Goal: Register for event/course

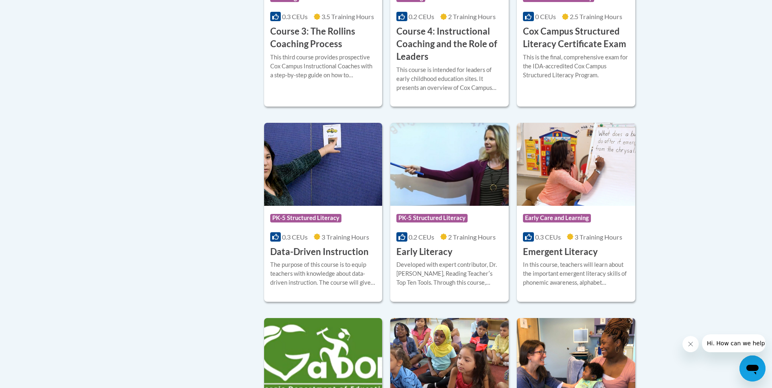
scroll to position [774, 0]
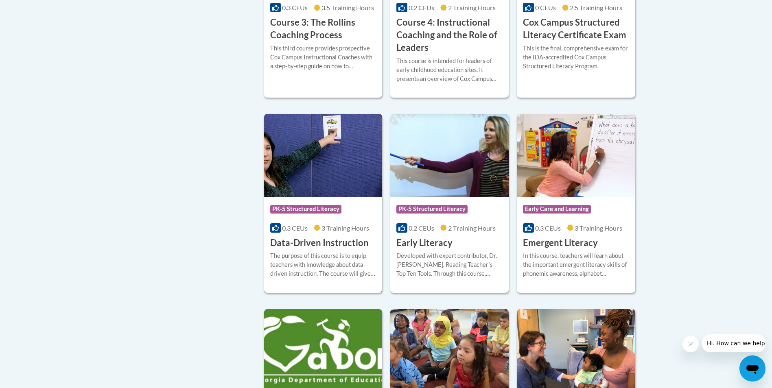
click at [302, 250] on h3 "Data-Driven Instruction" at bounding box center [319, 243] width 99 height 13
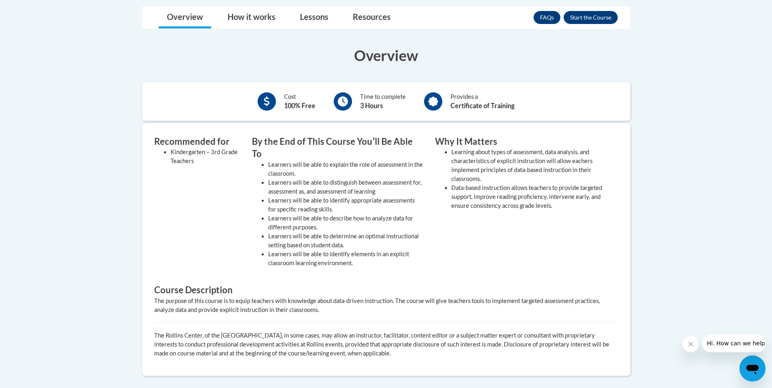
scroll to position [160, 0]
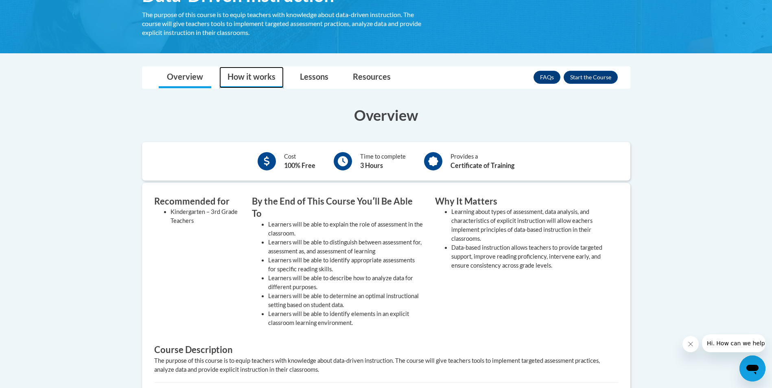
click at [259, 75] on link "How it works" at bounding box center [251, 78] width 64 height 22
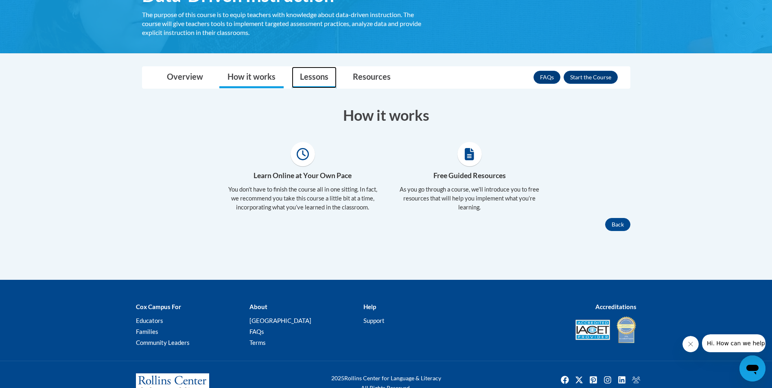
click at [307, 78] on link "Lessons" at bounding box center [314, 78] width 45 height 22
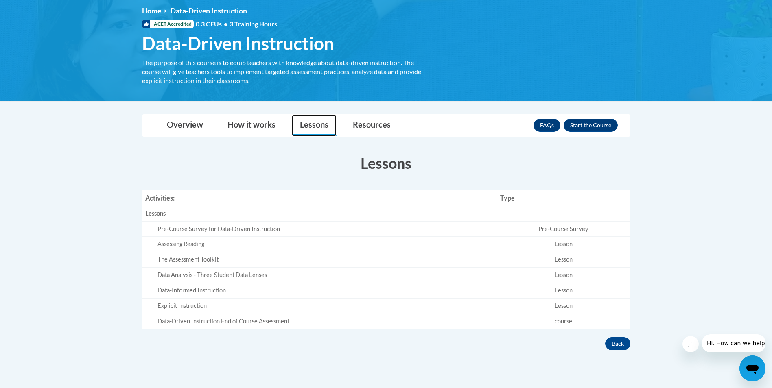
scroll to position [0, 0]
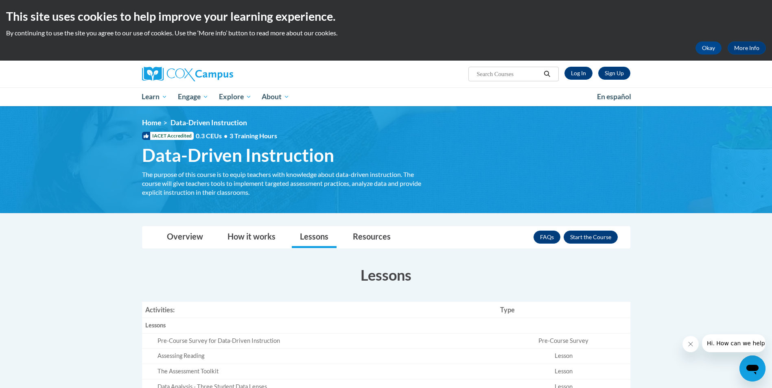
click at [215, 160] on span "Data-Driven Instruction" at bounding box center [238, 156] width 192 height 22
click at [213, 187] on div "The purpose of this course is to equip teachers with knowledge about data-drive…" at bounding box center [282, 183] width 281 height 27
click at [587, 238] on button "Enroll" at bounding box center [591, 237] width 54 height 13
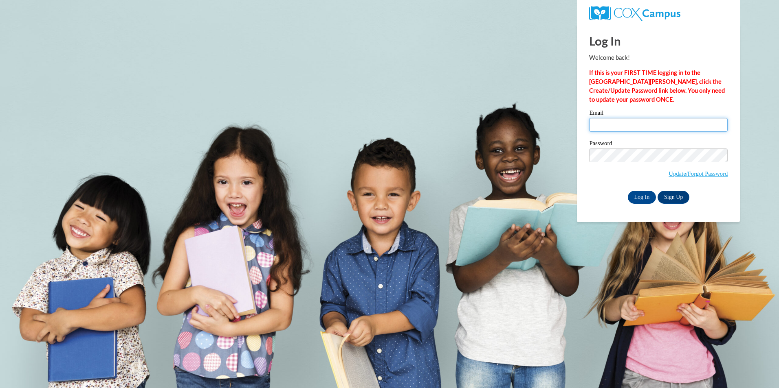
click at [647, 129] on input "Email" at bounding box center [658, 125] width 138 height 14
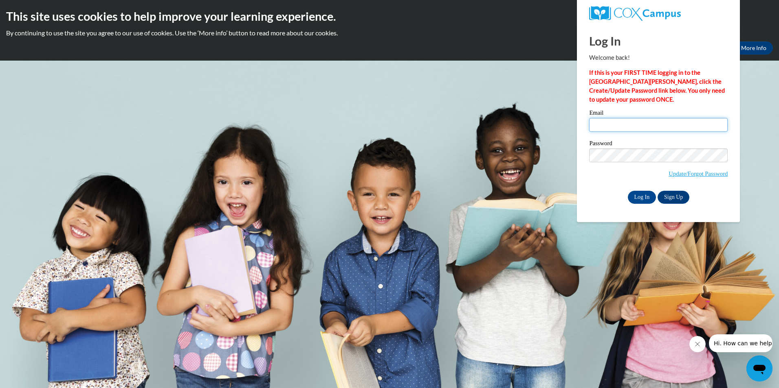
click at [630, 128] on input "Email" at bounding box center [658, 125] width 138 height 14
click at [626, 127] on input "Email" at bounding box center [658, 125] width 138 height 14
drag, startPoint x: 585, startPoint y: 151, endPoint x: 587, endPoint y: 147, distance: 4.6
click at [586, 149] on div "Please enter your email! Please enter your password! Email Password Update/Forg…" at bounding box center [658, 157] width 151 height 94
click at [603, 128] on input "Email" at bounding box center [658, 125] width 138 height 14
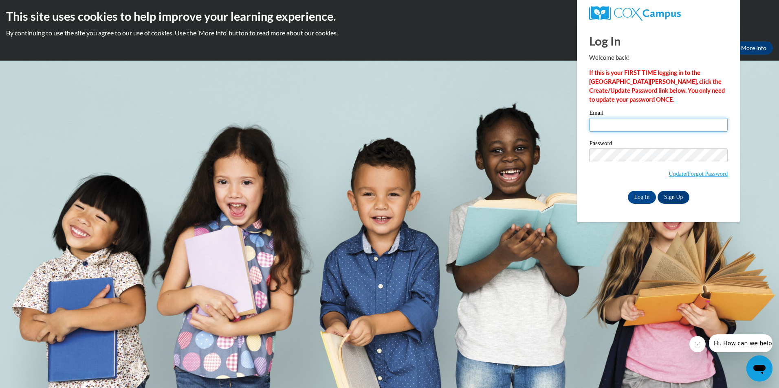
type input "izzyj899@gmail.com"
click at [668, 196] on link "Sign Up" at bounding box center [673, 197] width 32 height 13
click at [645, 191] on input "Log In" at bounding box center [641, 197] width 29 height 13
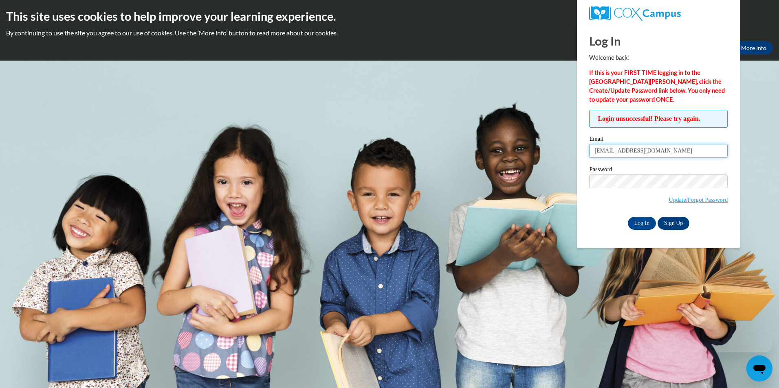
click at [644, 154] on input "[EMAIL_ADDRESS][DOMAIN_NAME]" at bounding box center [658, 151] width 138 height 14
click at [649, 152] on input "[EMAIL_ADDRESS][DOMAIN_NAME]" at bounding box center [658, 151] width 138 height 14
drag, startPoint x: 649, startPoint y: 152, endPoint x: 570, endPoint y: 151, distance: 79.0
click at [570, 151] on body "This site uses cookies to help improve your learning experience. By continuing …" at bounding box center [389, 194] width 779 height 388
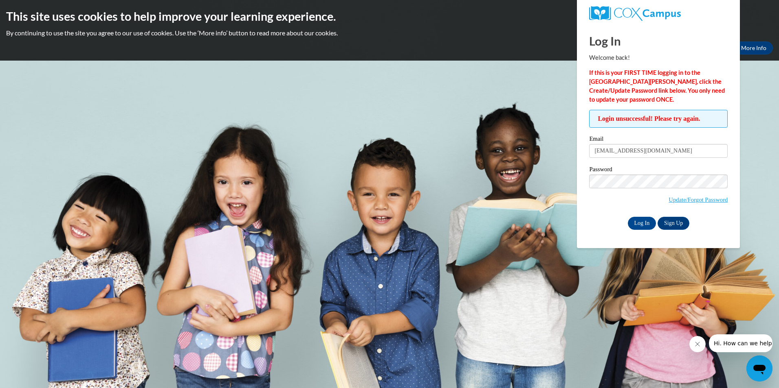
click at [608, 255] on body "This site uses cookies to help improve your learning experience. By continuing …" at bounding box center [389, 194] width 779 height 388
click at [637, 219] on input "Log In" at bounding box center [641, 223] width 29 height 13
click at [673, 202] on link "Update/Forgot Password" at bounding box center [697, 200] width 59 height 7
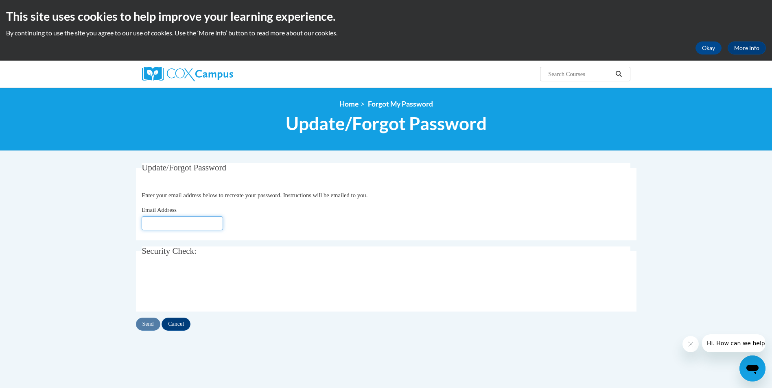
click at [176, 223] on input "Email Address" at bounding box center [182, 224] width 81 height 14
type input "[EMAIL_ADDRESS][DOMAIN_NAME]"
click at [153, 323] on input "Send" at bounding box center [148, 324] width 24 height 13
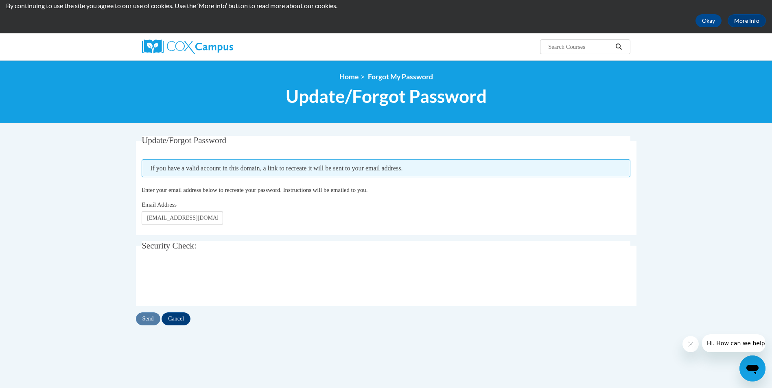
scroll to position [41, 0]
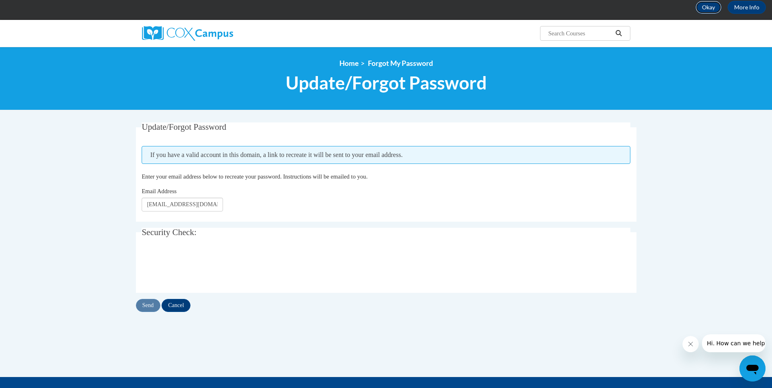
click at [709, 11] on button "Okay" at bounding box center [709, 7] width 26 height 13
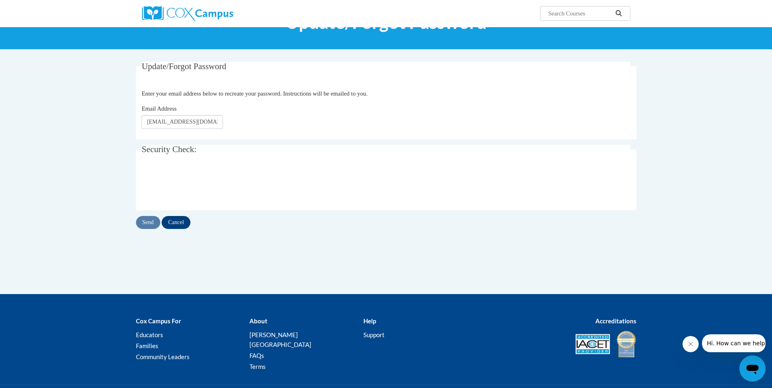
scroll to position [0, 0]
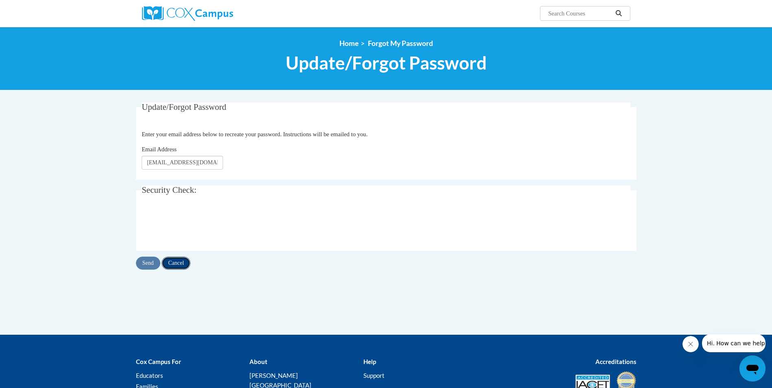
click at [181, 265] on input "Cancel" at bounding box center [176, 263] width 29 height 13
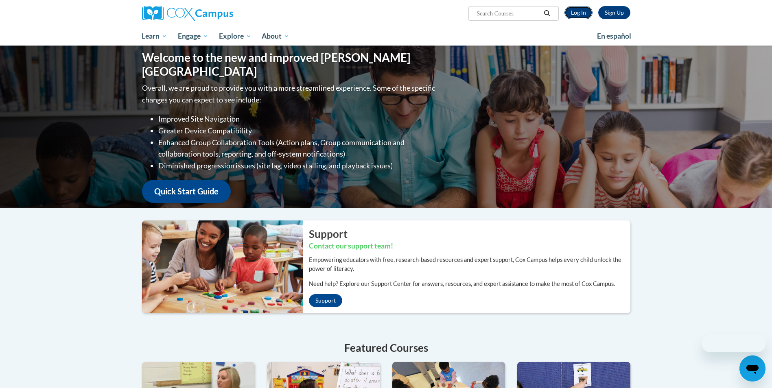
click at [587, 13] on link "Log In" at bounding box center [579, 12] width 28 height 13
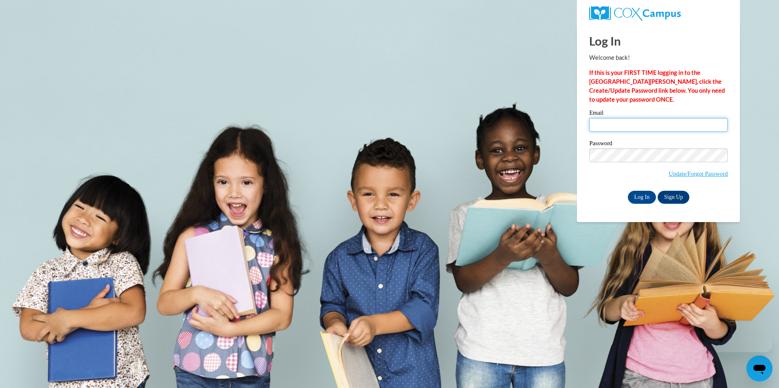
click at [619, 127] on input "Email" at bounding box center [658, 125] width 138 height 14
type input "izzyj899@gmail.com"
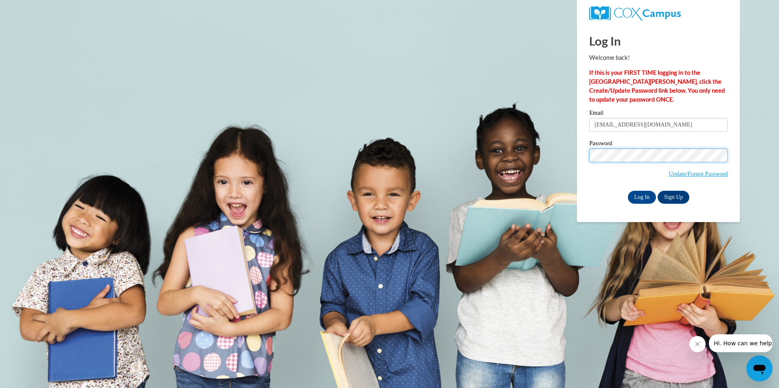
click at [582, 151] on div "Log In Welcome back! If this is your FIRST TIME logging in to the NEW Cox Campu…" at bounding box center [657, 123] width 175 height 198
click at [627, 191] on input "Log In" at bounding box center [641, 197] width 29 height 13
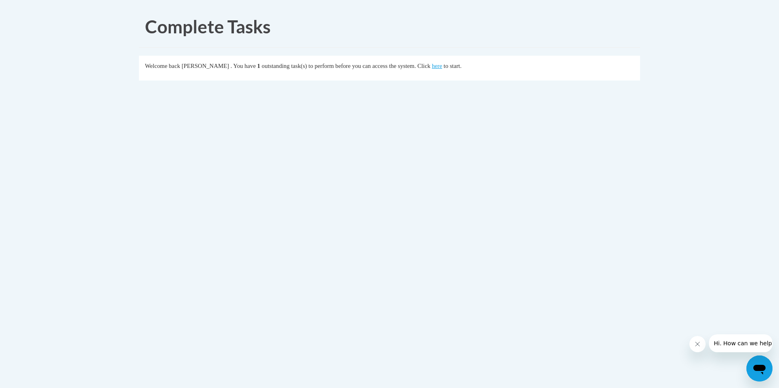
click at [467, 150] on body "Complete Tasks Welcome back Isabelle Jackson . You have 1 outstanding task(s) t…" at bounding box center [389, 194] width 779 height 388
click at [442, 67] on link "here" at bounding box center [437, 66] width 10 height 7
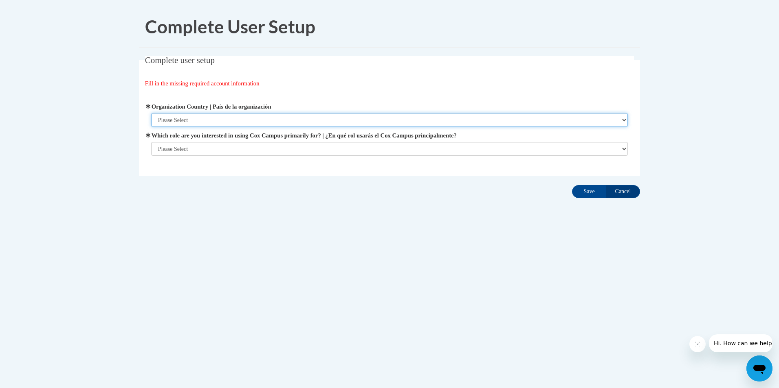
click at [233, 122] on select "Please Select [GEOGRAPHIC_DATA] | [GEOGRAPHIC_DATA] Outside of [GEOGRAPHIC_DATA…" at bounding box center [389, 120] width 477 height 14
select select "ad49bcad-a171-4b2e-b99c-48b446064914"
click at [151, 113] on select "Please Select [GEOGRAPHIC_DATA] | [GEOGRAPHIC_DATA] Outside of [GEOGRAPHIC_DATA…" at bounding box center [389, 120] width 477 height 14
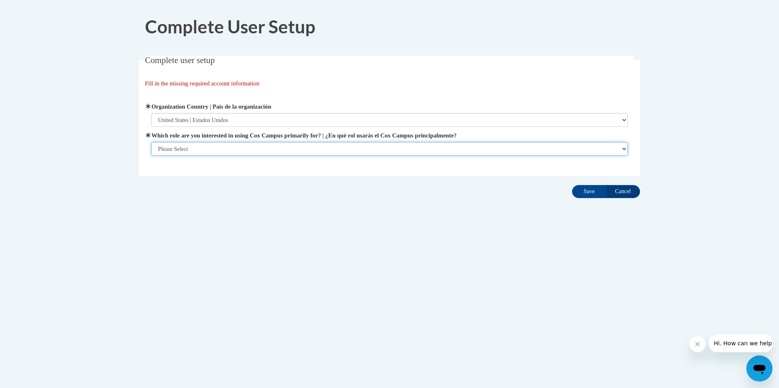
click at [229, 147] on select "Please Select College/University | Colegio/Universidad Community/Nonprofit Part…" at bounding box center [389, 149] width 477 height 14
click at [151, 156] on select "Please Select College/University | Colegio/Universidad Community/Nonprofit Part…" at bounding box center [389, 149] width 477 height 14
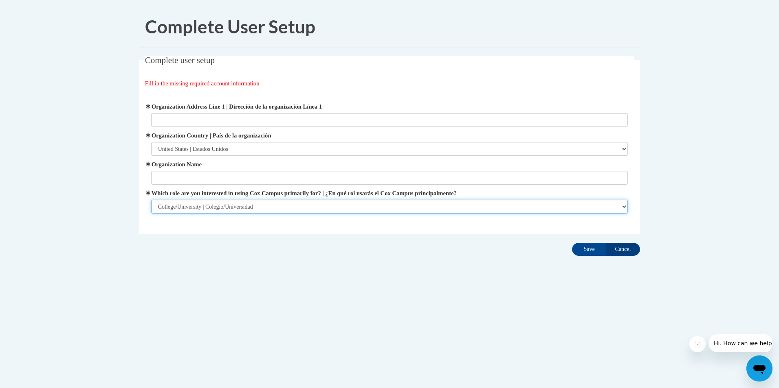
click at [253, 207] on select "Please Select College/University | Colegio/Universidad Community/Nonprofit Part…" at bounding box center [389, 207] width 477 height 14
select select "fbf2d438-af2f-41f8-98f1-81c410e29de3"
click at [151, 200] on select "Please Select College/University | Colegio/Universidad Community/Nonprofit Part…" at bounding box center [389, 207] width 477 height 14
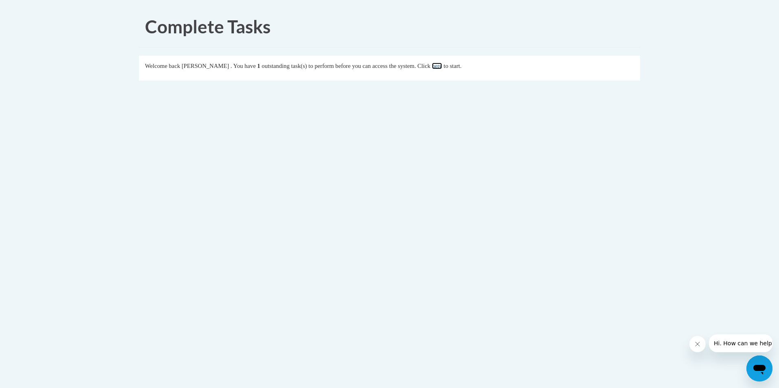
click at [442, 66] on link "here" at bounding box center [437, 66] width 10 height 7
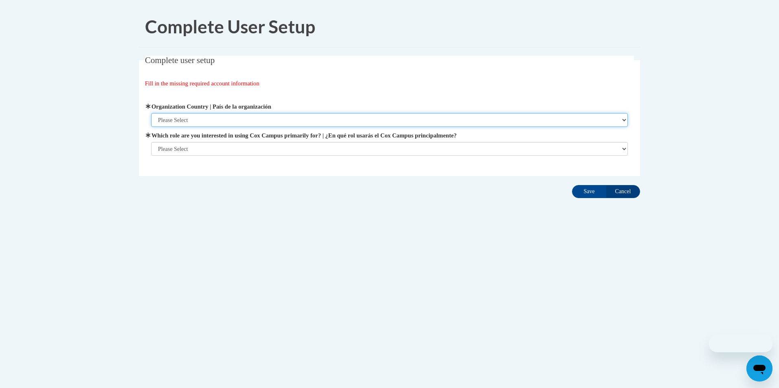
click at [210, 116] on select "Please Select [GEOGRAPHIC_DATA] | [GEOGRAPHIC_DATA] Outside of [GEOGRAPHIC_DATA…" at bounding box center [389, 120] width 477 height 14
select select "ad49bcad-a171-4b2e-b99c-48b446064914"
click at [151, 113] on select "Please Select [GEOGRAPHIC_DATA] | [GEOGRAPHIC_DATA] Outside of [GEOGRAPHIC_DATA…" at bounding box center [389, 120] width 477 height 14
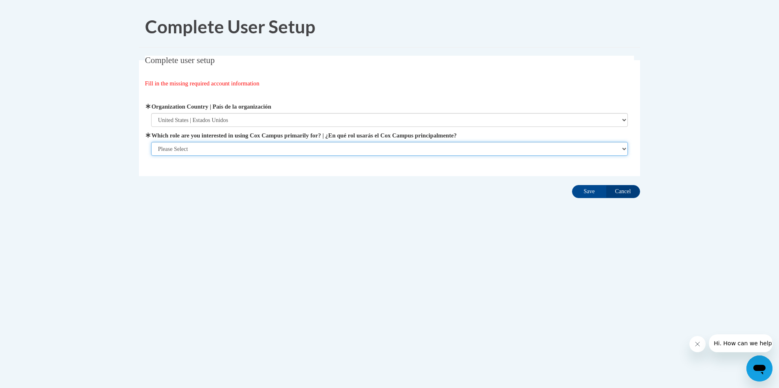
click at [214, 150] on select "Please Select College/University | Colegio/Universidad Community/Nonprofit Part…" at bounding box center [389, 149] width 477 height 14
click at [151, 156] on select "Please Select College/University | Colegio/Universidad Community/Nonprofit Part…" at bounding box center [389, 149] width 477 height 14
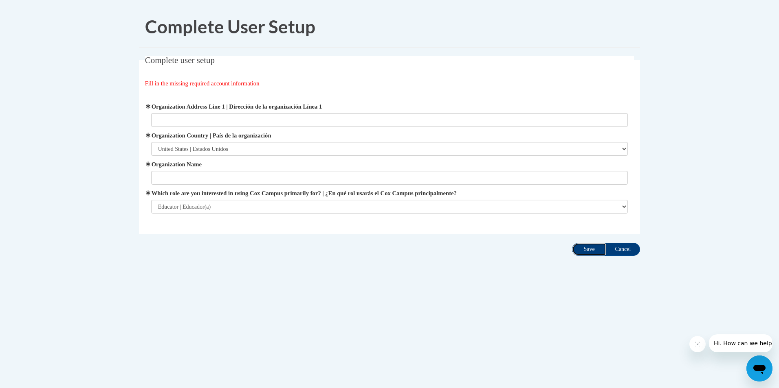
click at [579, 247] on input "Save" at bounding box center [589, 249] width 34 height 13
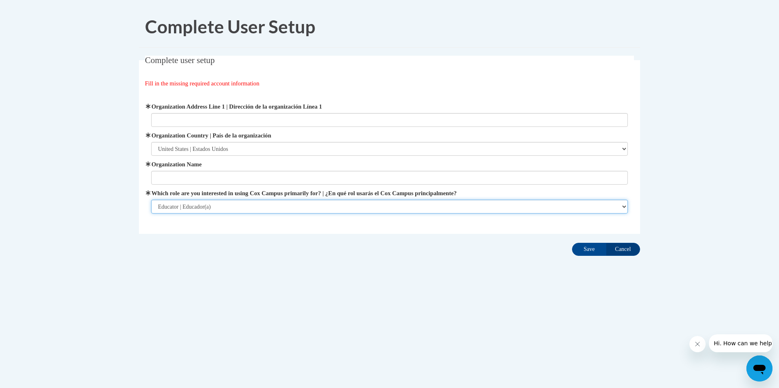
click at [237, 207] on select "Please Select College/University | Colegio/Universidad Community/Nonprofit Part…" at bounding box center [389, 207] width 477 height 14
select select "5a18ea06-2b54-4451-96f2-d152daf9eac5"
click at [151, 200] on select "Please Select College/University | Colegio/Universidad Community/Nonprofit Part…" at bounding box center [389, 207] width 477 height 14
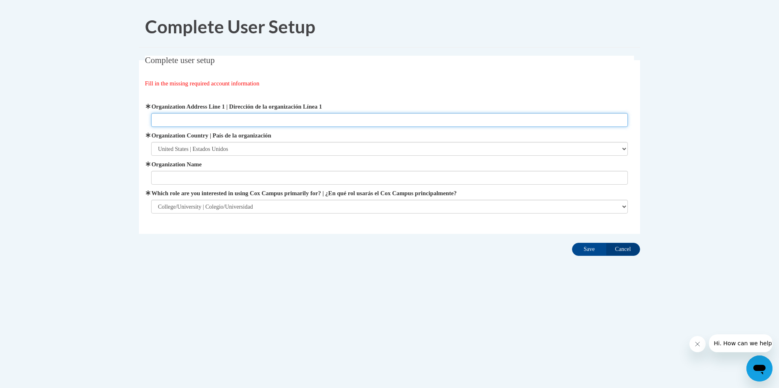
click at [194, 122] on input "Organization Address Line 1 | Dirección de la organización Línea 1" at bounding box center [389, 120] width 477 height 14
click at [183, 118] on input "1500" at bounding box center [389, 120] width 477 height 14
type input "1500 N Patterson St"
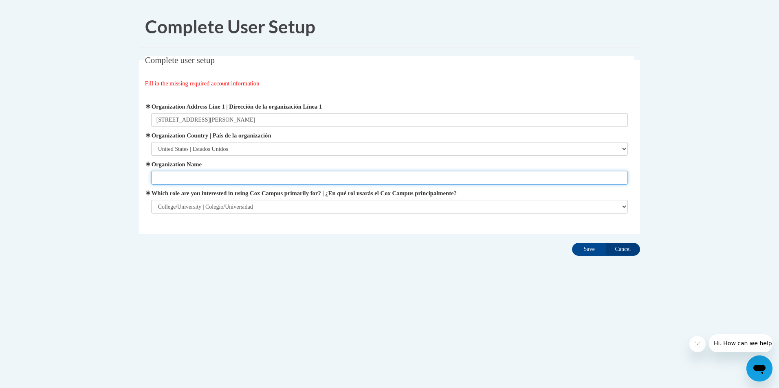
click at [201, 173] on input "Organization Name" at bounding box center [389, 178] width 477 height 14
type input "Valdosta State University"
click at [579, 252] on input "Save" at bounding box center [589, 249] width 34 height 13
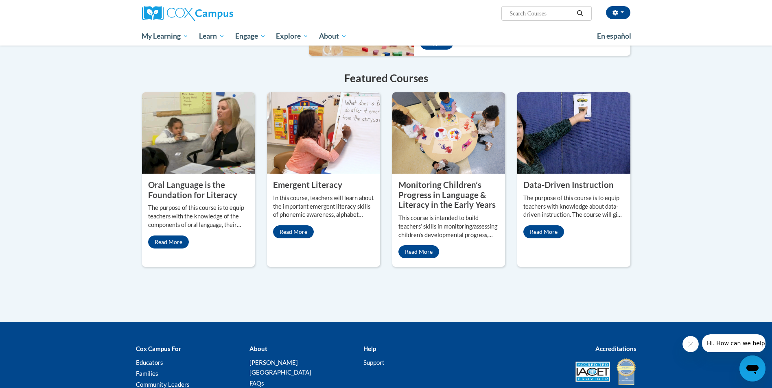
scroll to position [611, 0]
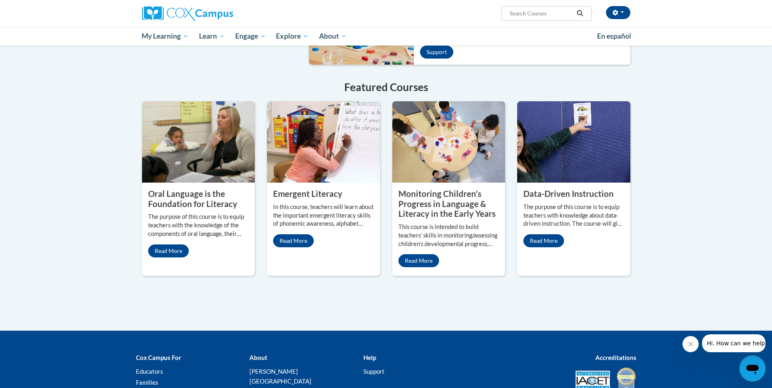
click at [549, 203] on p "The purpose of this course is to equip teachers with knowledge about data-drive…" at bounding box center [574, 216] width 101 height 26
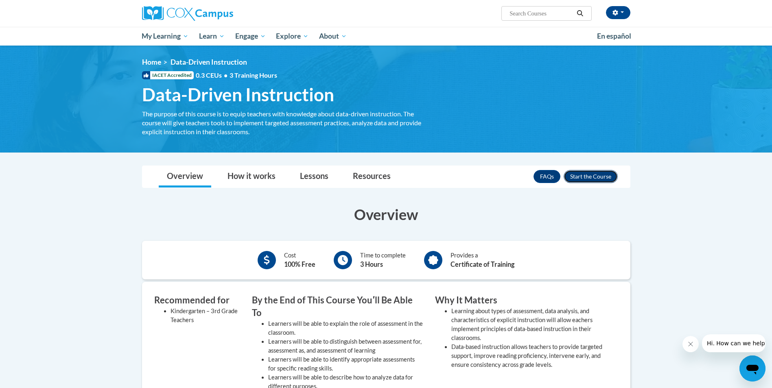
click at [589, 175] on button "Enroll" at bounding box center [591, 176] width 54 height 13
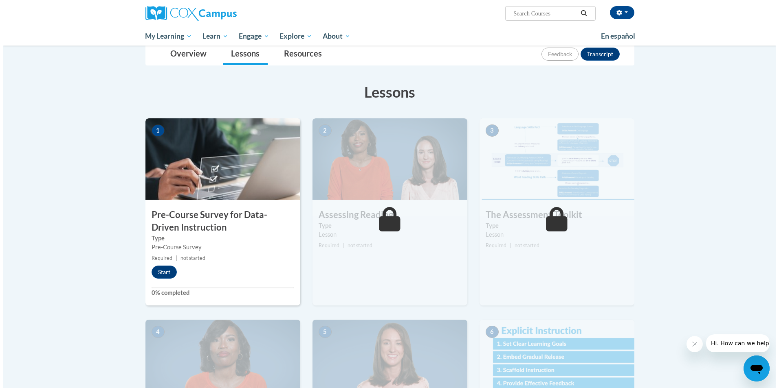
scroll to position [122, 0]
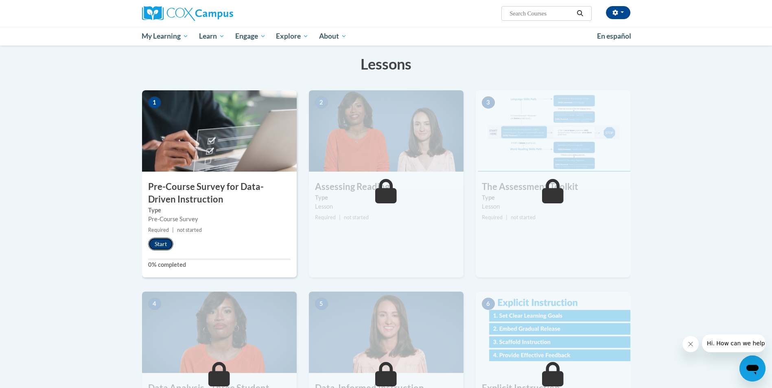
click at [165, 239] on button "Start" at bounding box center [160, 244] width 25 height 13
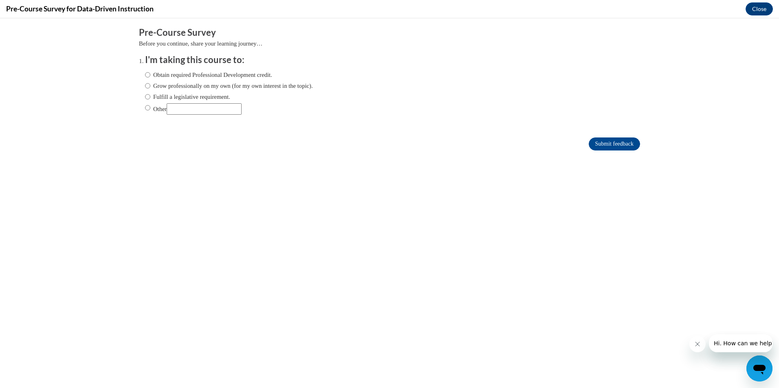
scroll to position [0, 0]
click at [165, 76] on label "Obtain required Professional Development credit." at bounding box center [208, 74] width 127 height 9
click at [150, 76] on input "Obtain required Professional Development credit." at bounding box center [147, 74] width 5 height 9
radio input "true"
click at [609, 146] on input "Submit feedback" at bounding box center [613, 144] width 51 height 13
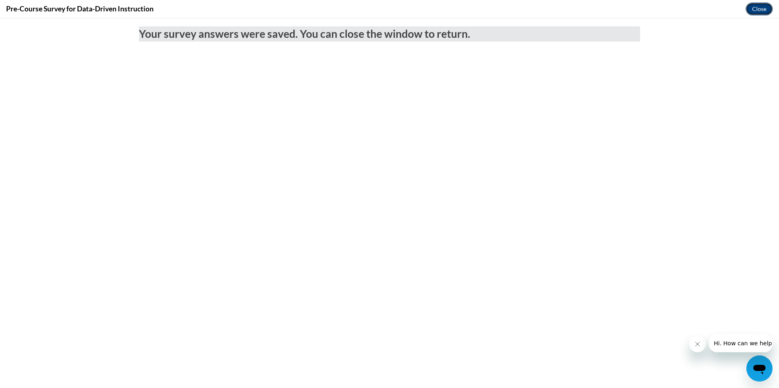
click at [753, 12] on button "Close" at bounding box center [758, 8] width 27 height 13
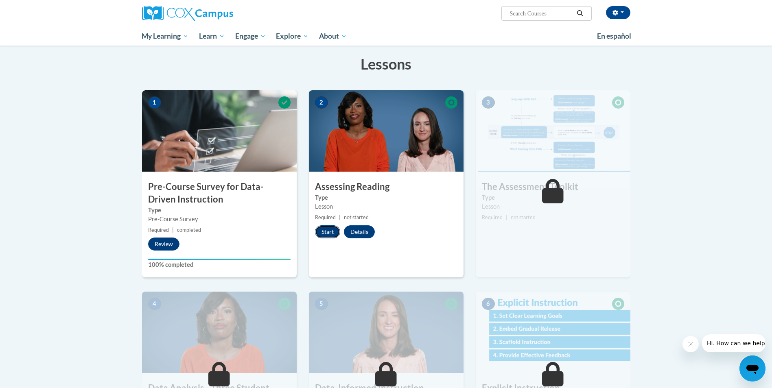
click at [323, 234] on button "Start" at bounding box center [327, 232] width 25 height 13
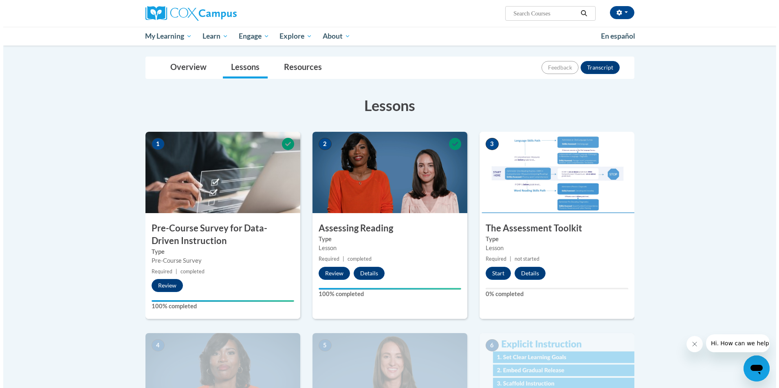
scroll to position [81, 0]
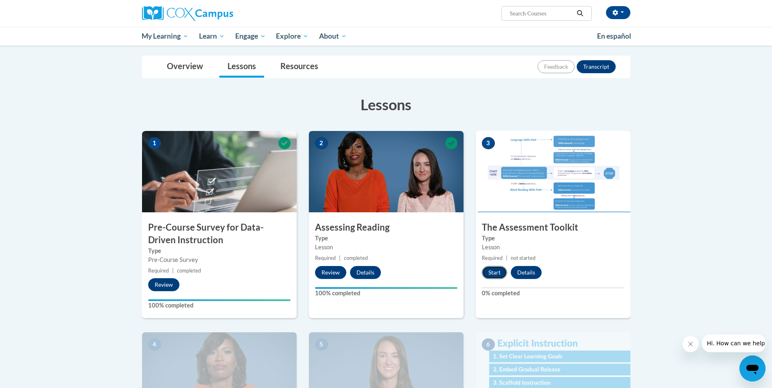
click at [492, 269] on button "Start" at bounding box center [494, 272] width 25 height 13
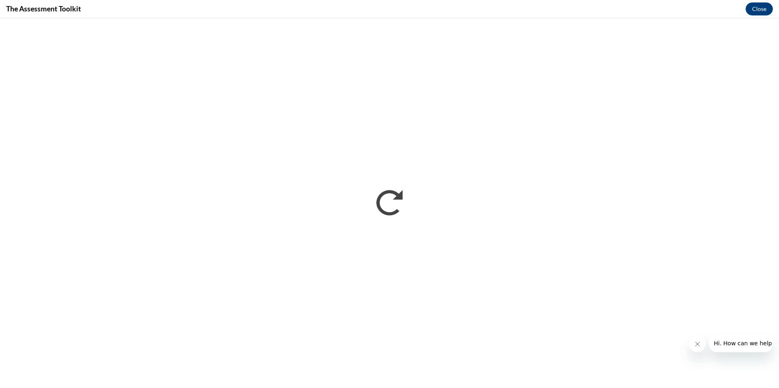
scroll to position [0, 0]
